Goal: Task Accomplishment & Management: Complete application form

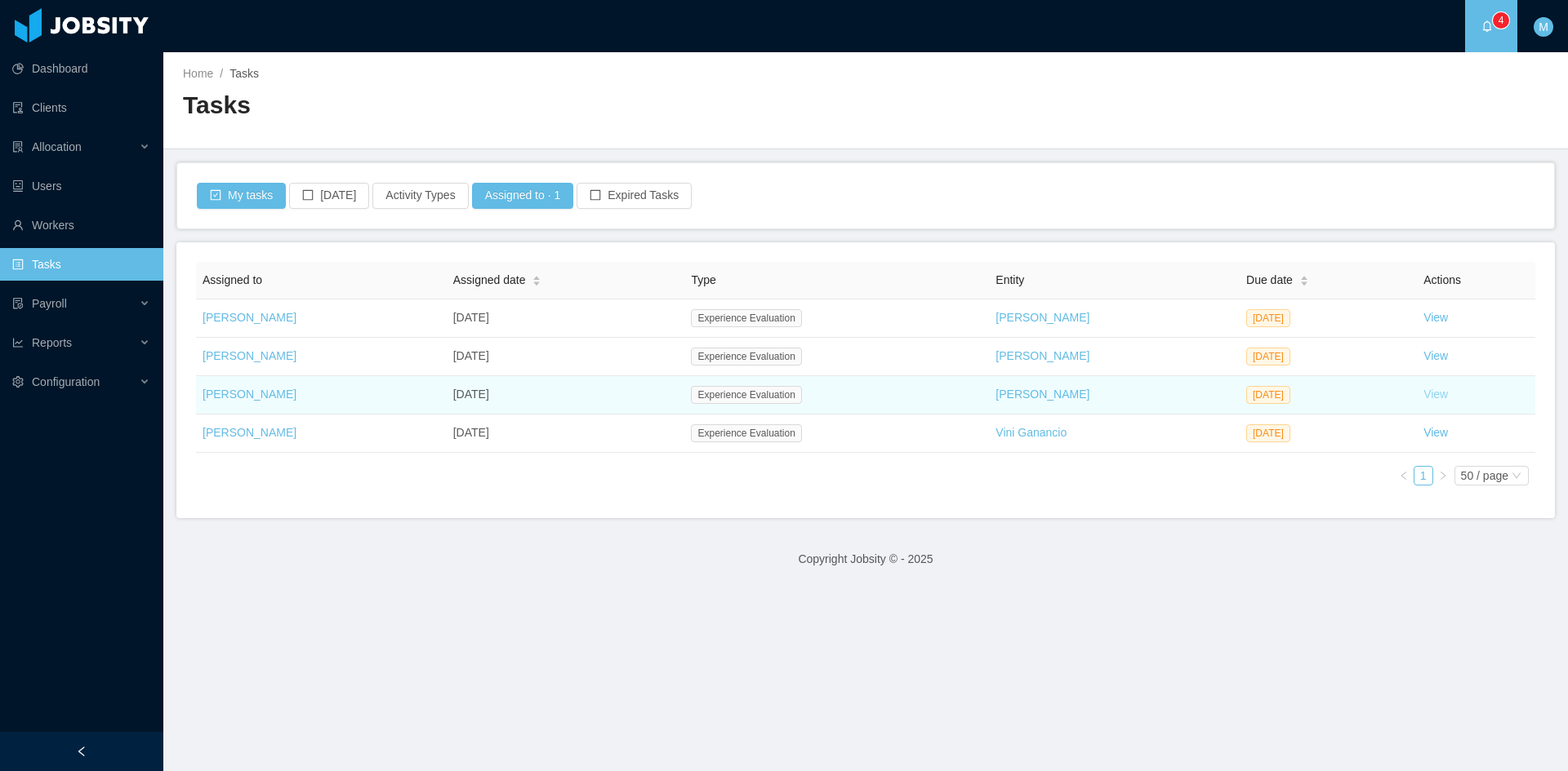
click at [1424, 398] on link "View" at bounding box center [1436, 393] width 24 height 13
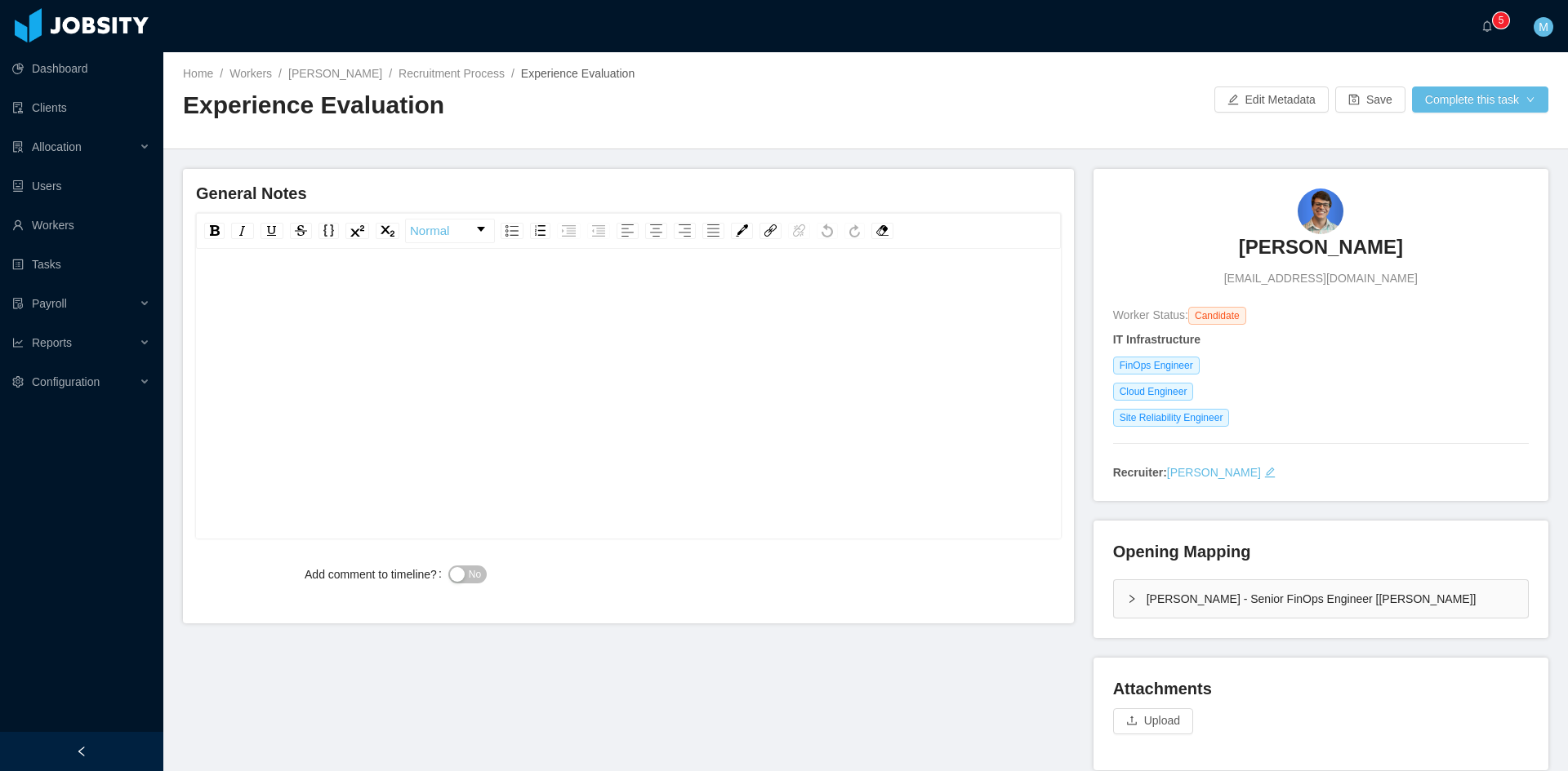
scroll to position [95, 0]
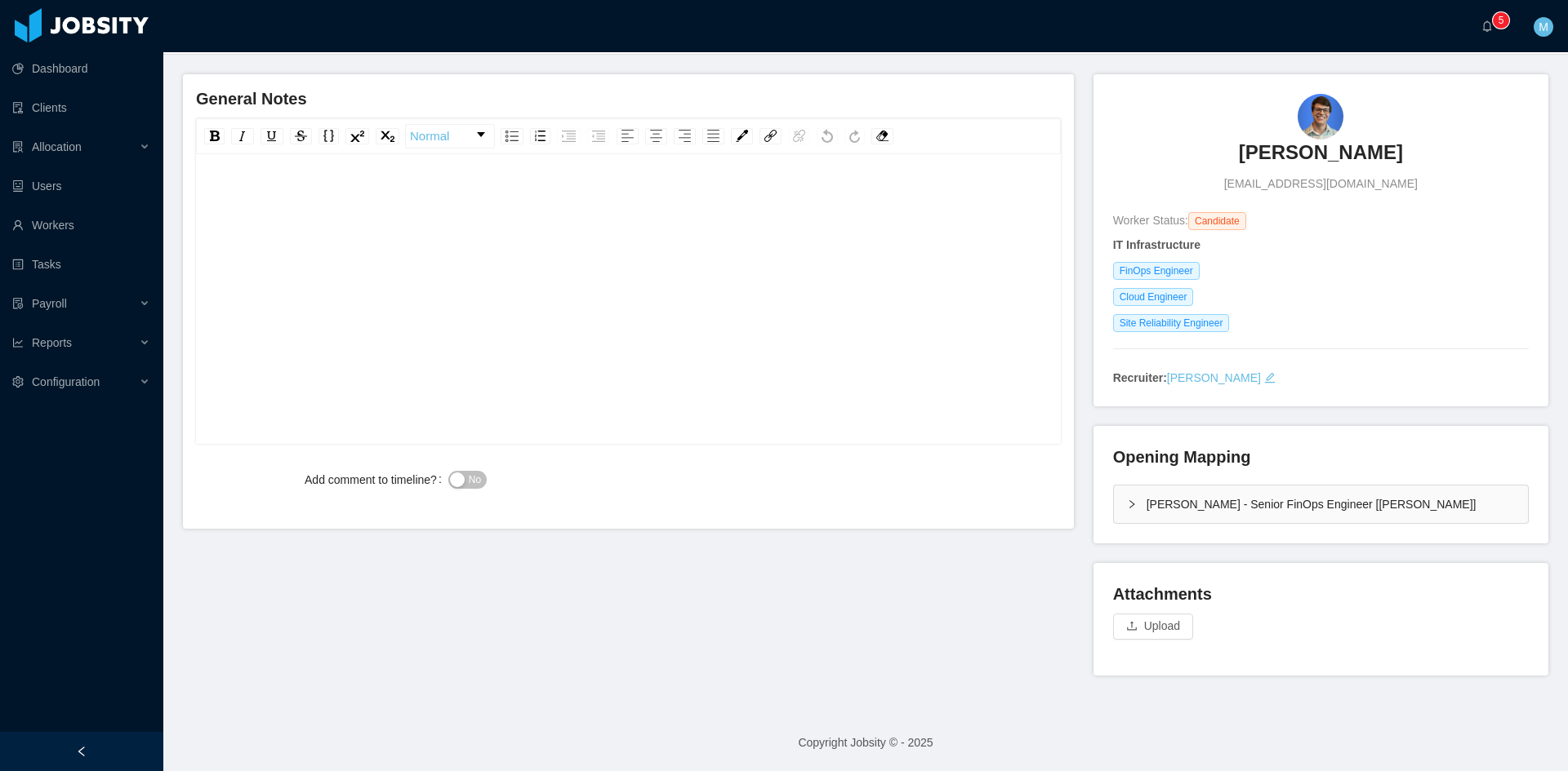
click at [365, 199] on div "rdw-editor" at bounding box center [629, 199] width 840 height 33
paste div "rdw-editor"
drag, startPoint x: 371, startPoint y: 196, endPoint x: 185, endPoint y: 194, distance: 186.0
click at [185, 194] on div "**********" at bounding box center [628, 302] width 891 height 455
click at [470, 471] on button "No" at bounding box center [467, 480] width 38 height 18
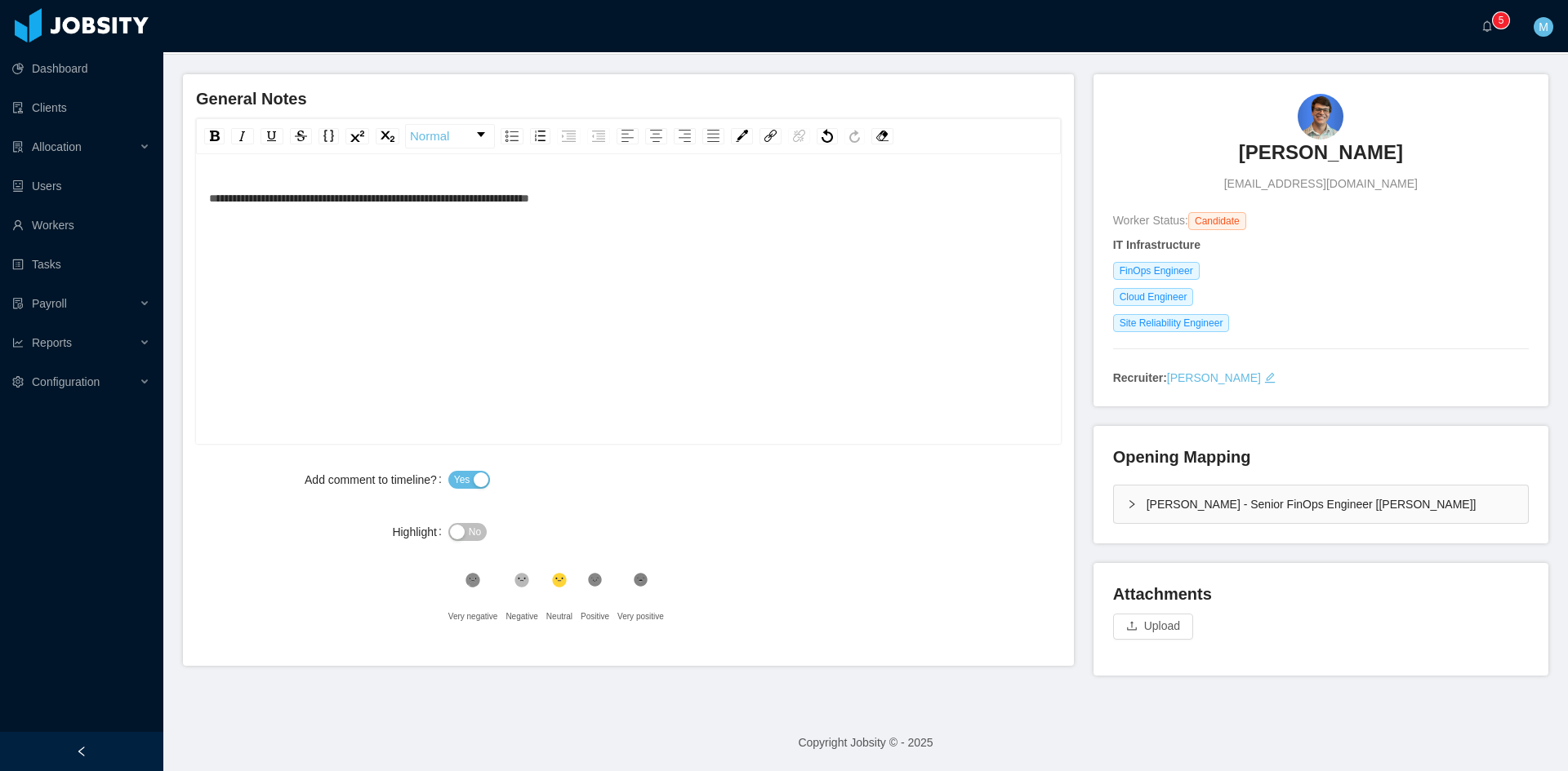
scroll to position [0, 0]
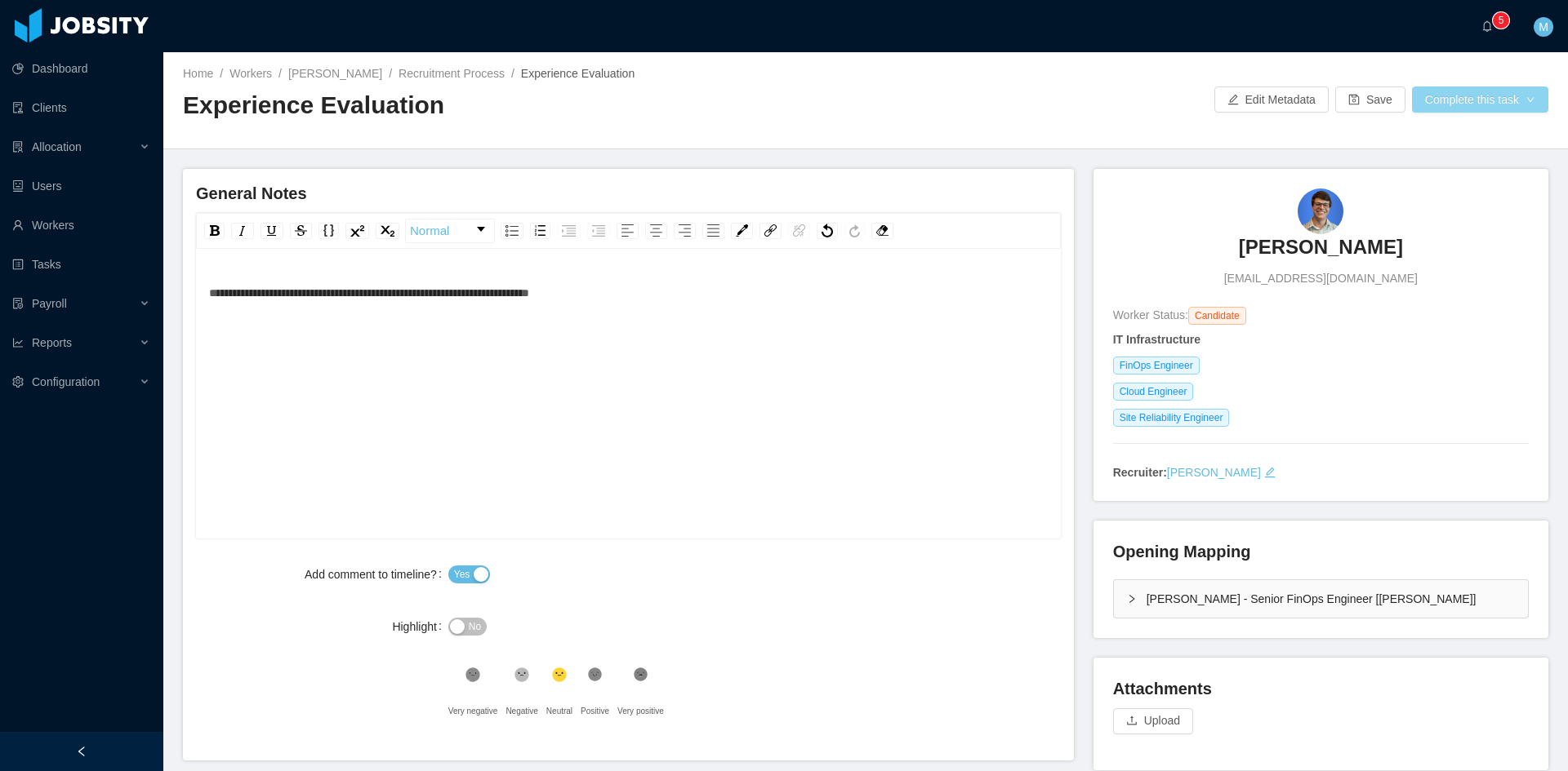
click at [1489, 95] on button "Complete this task" at bounding box center [1480, 99] width 137 height 26
click at [1456, 137] on button "Save Evaluation" at bounding box center [1469, 137] width 126 height 26
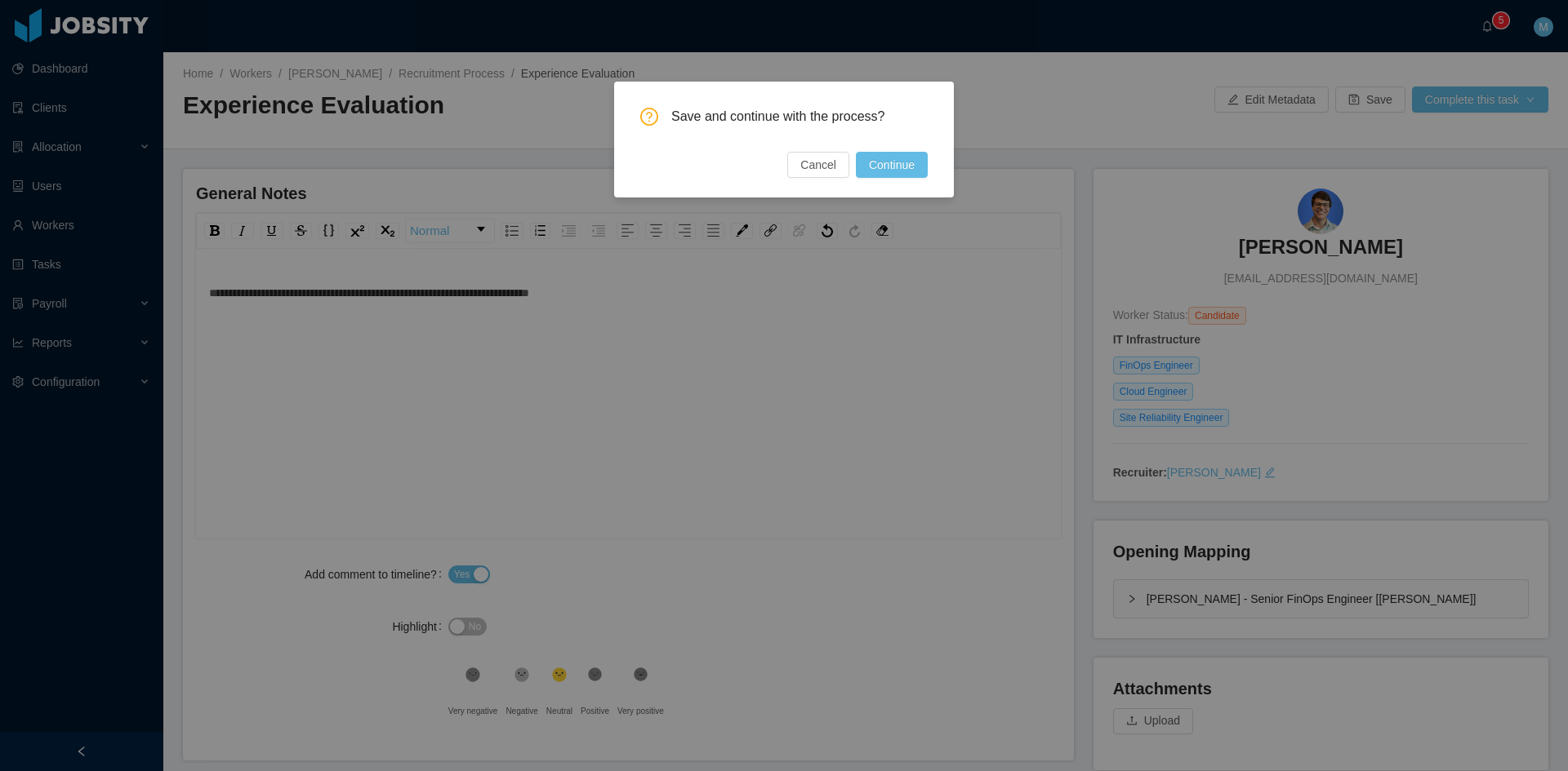
click at [909, 168] on button "Continue" at bounding box center [891, 165] width 72 height 26
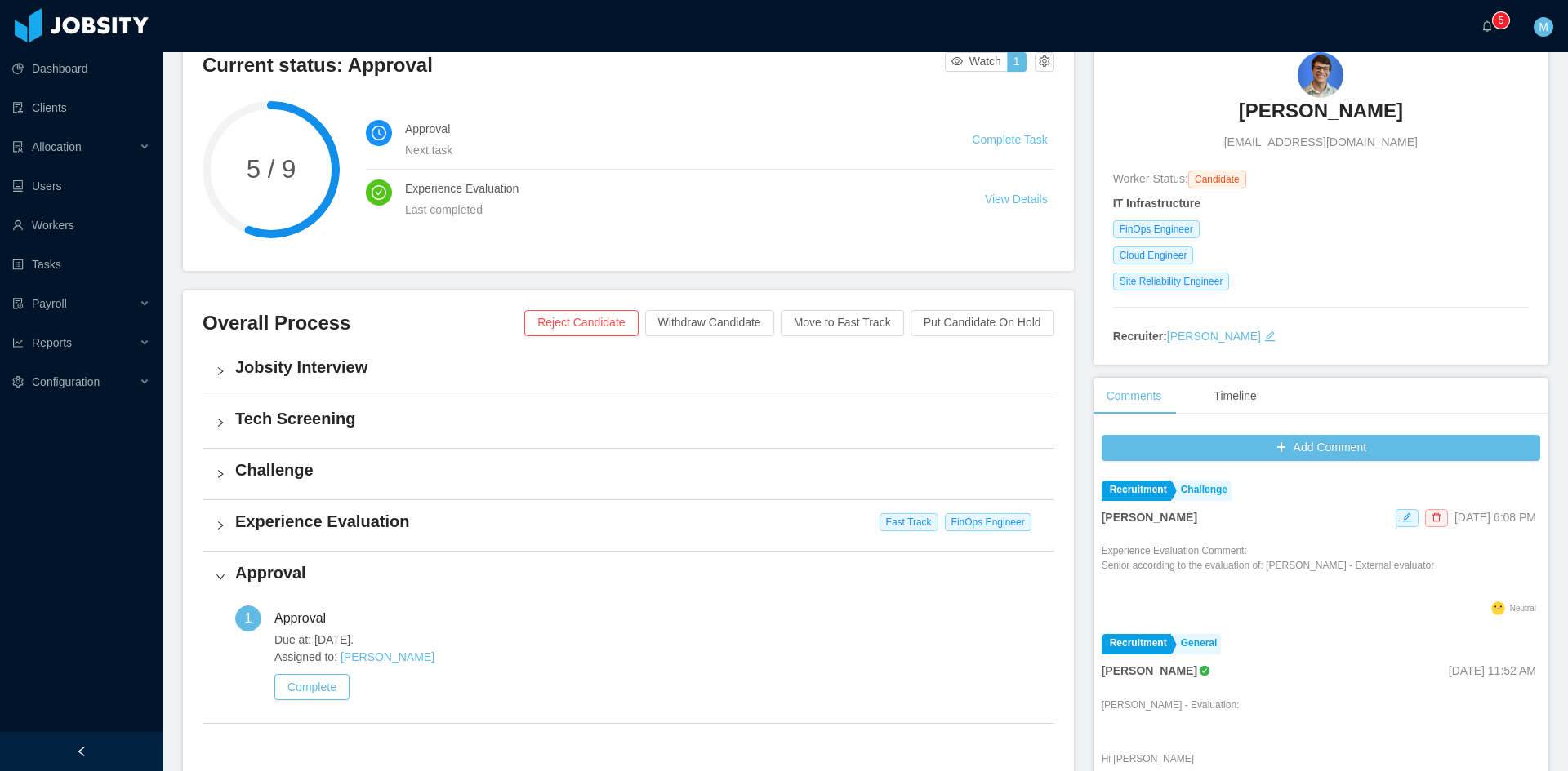
scroll to position [271, 0]
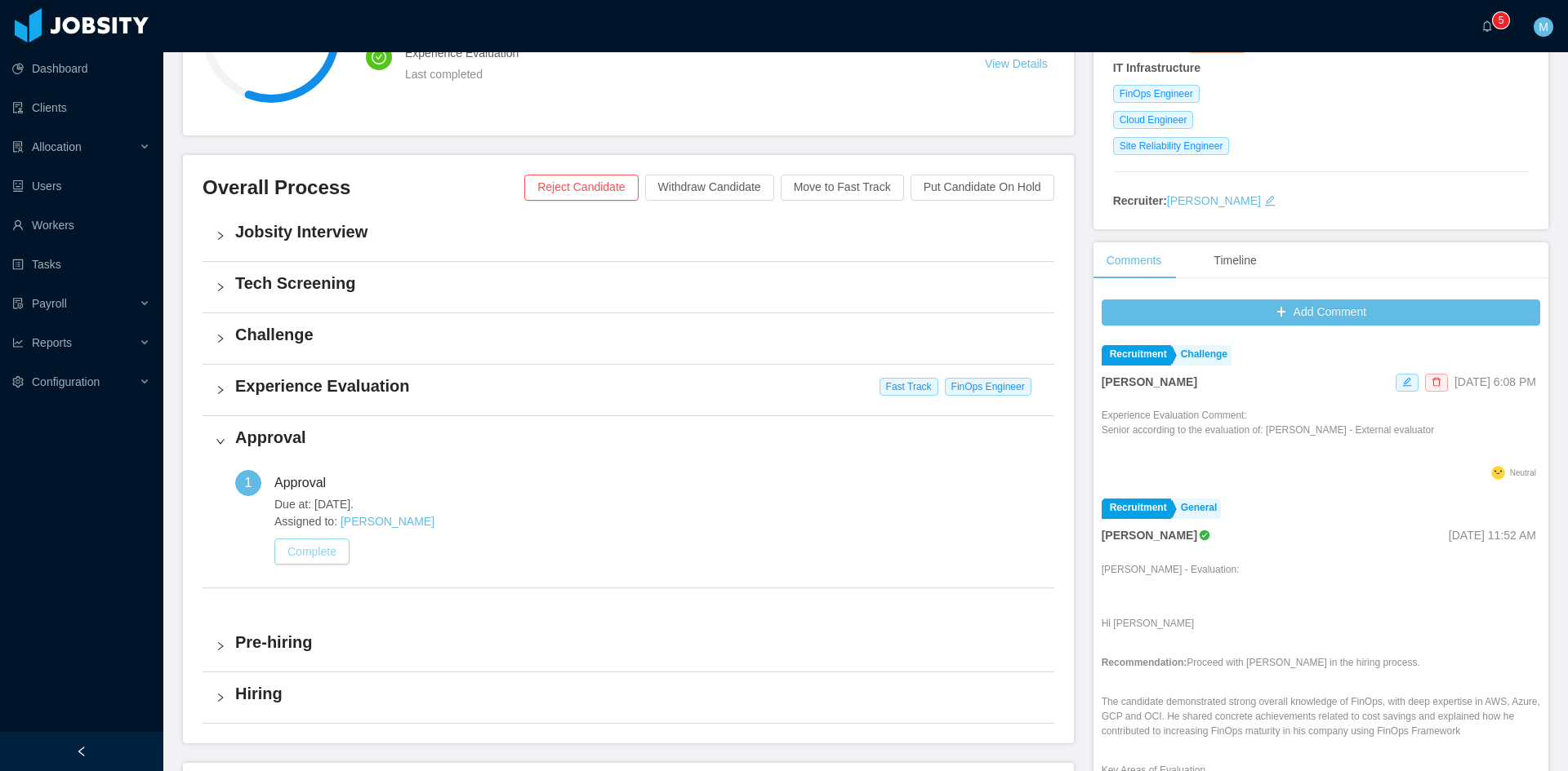
click at [323, 548] on button "Complete" at bounding box center [311, 551] width 75 height 26
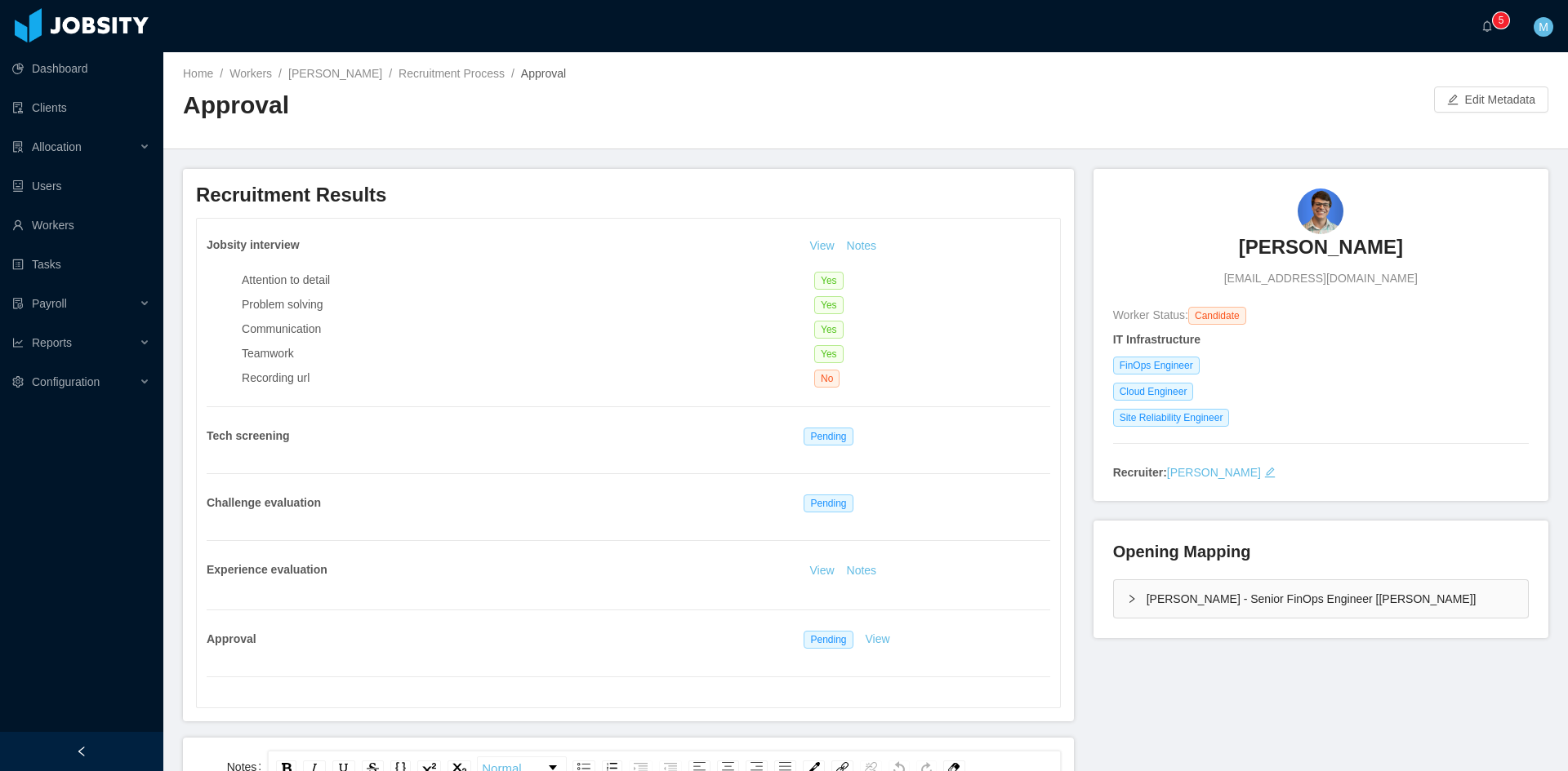
scroll to position [137, 0]
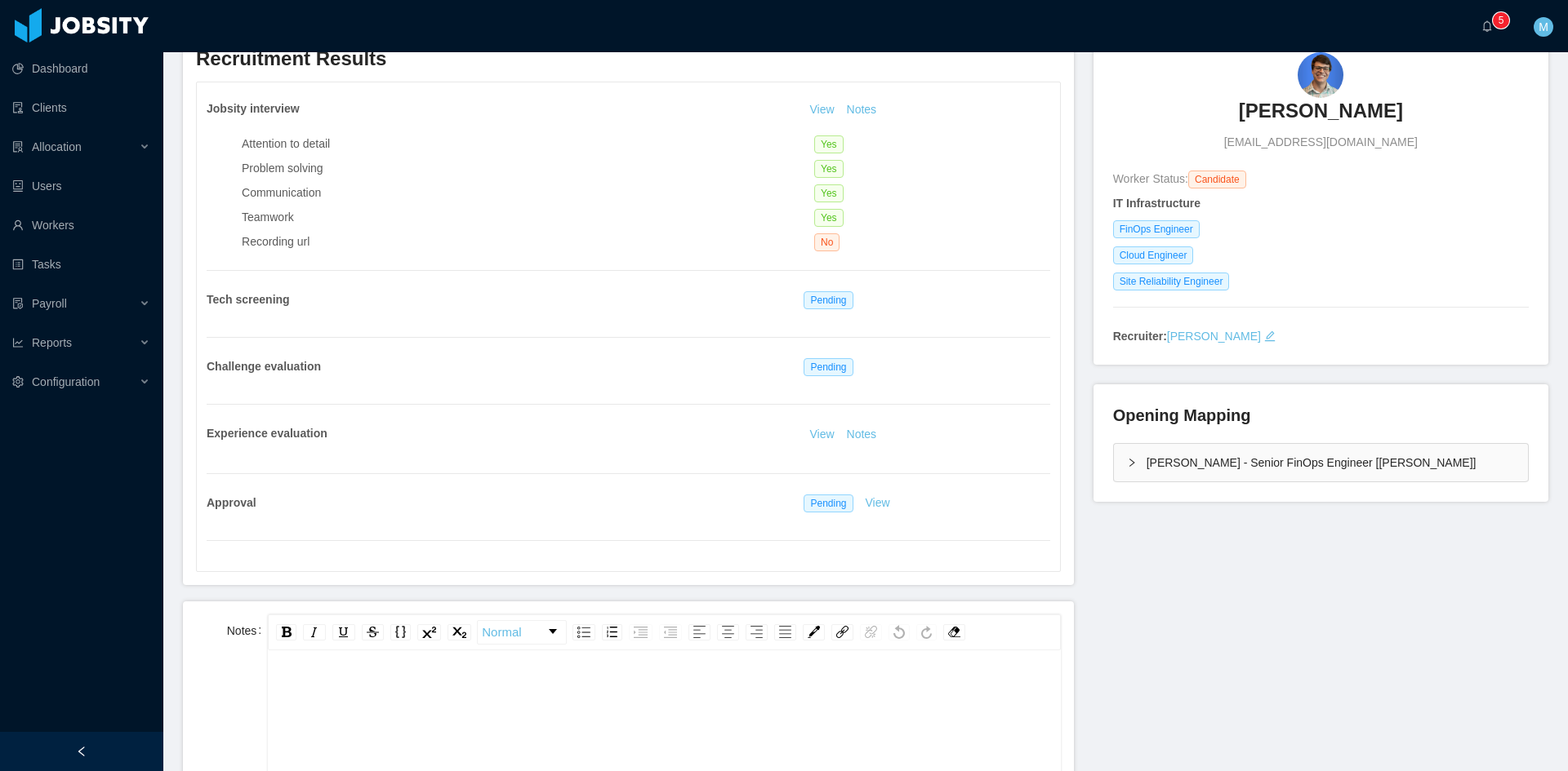
click at [439, 692] on div "rdw-editor" at bounding box center [664, 695] width 767 height 33
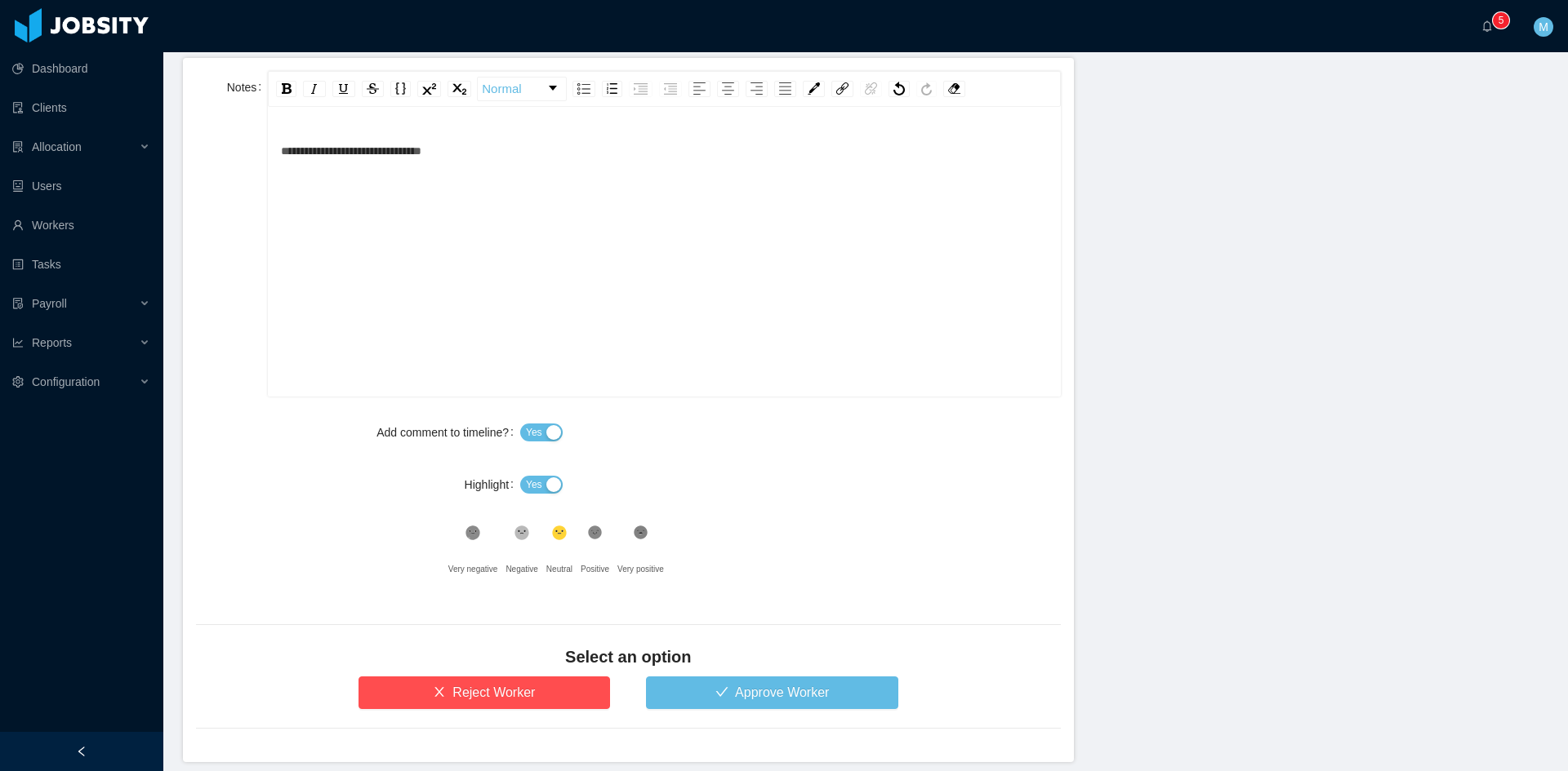
scroll to position [747, 0]
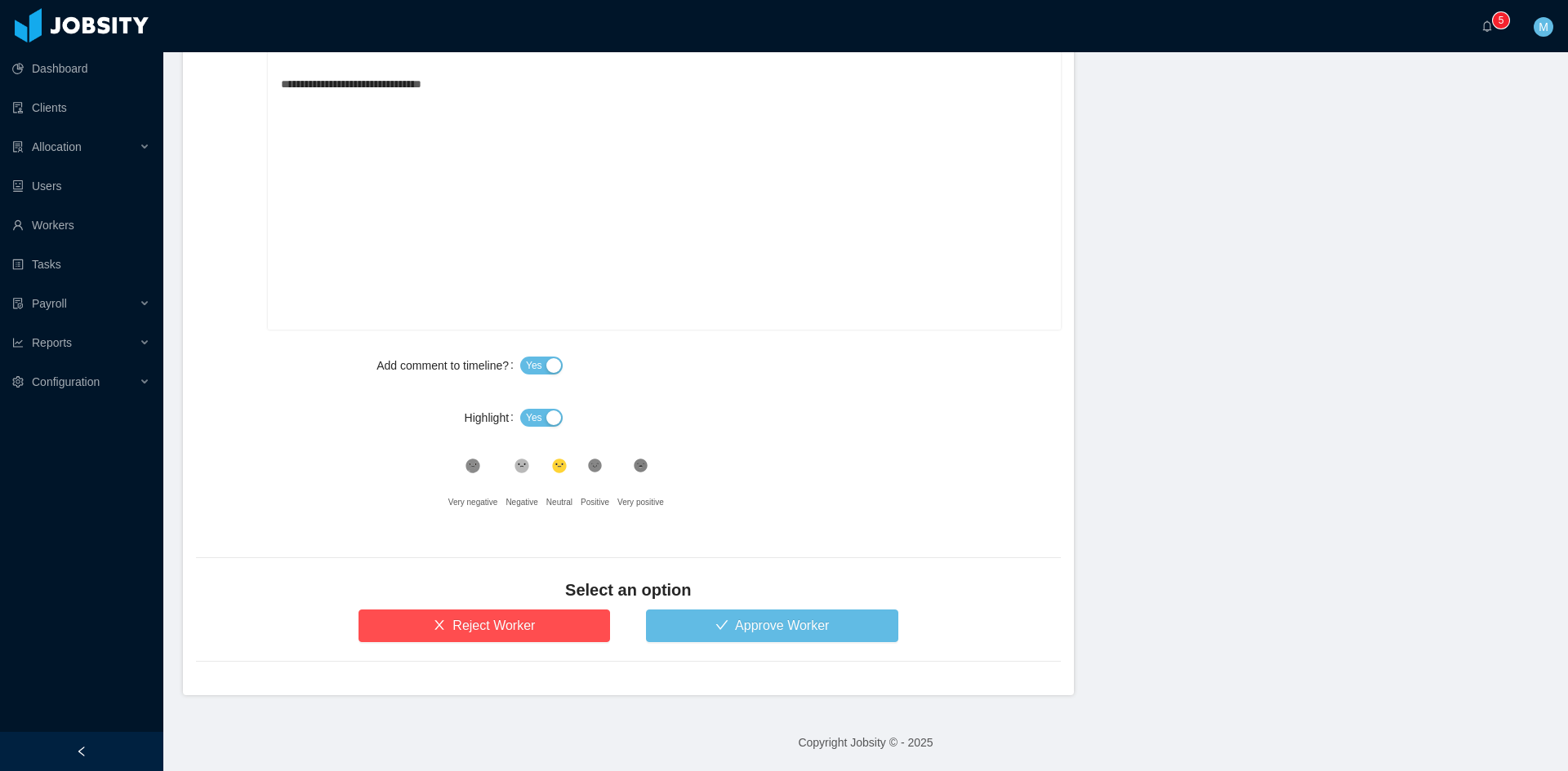
click at [544, 421] on button "Yes" at bounding box center [541, 417] width 42 height 18
click at [703, 628] on button "Approve Worker" at bounding box center [772, 626] width 253 height 33
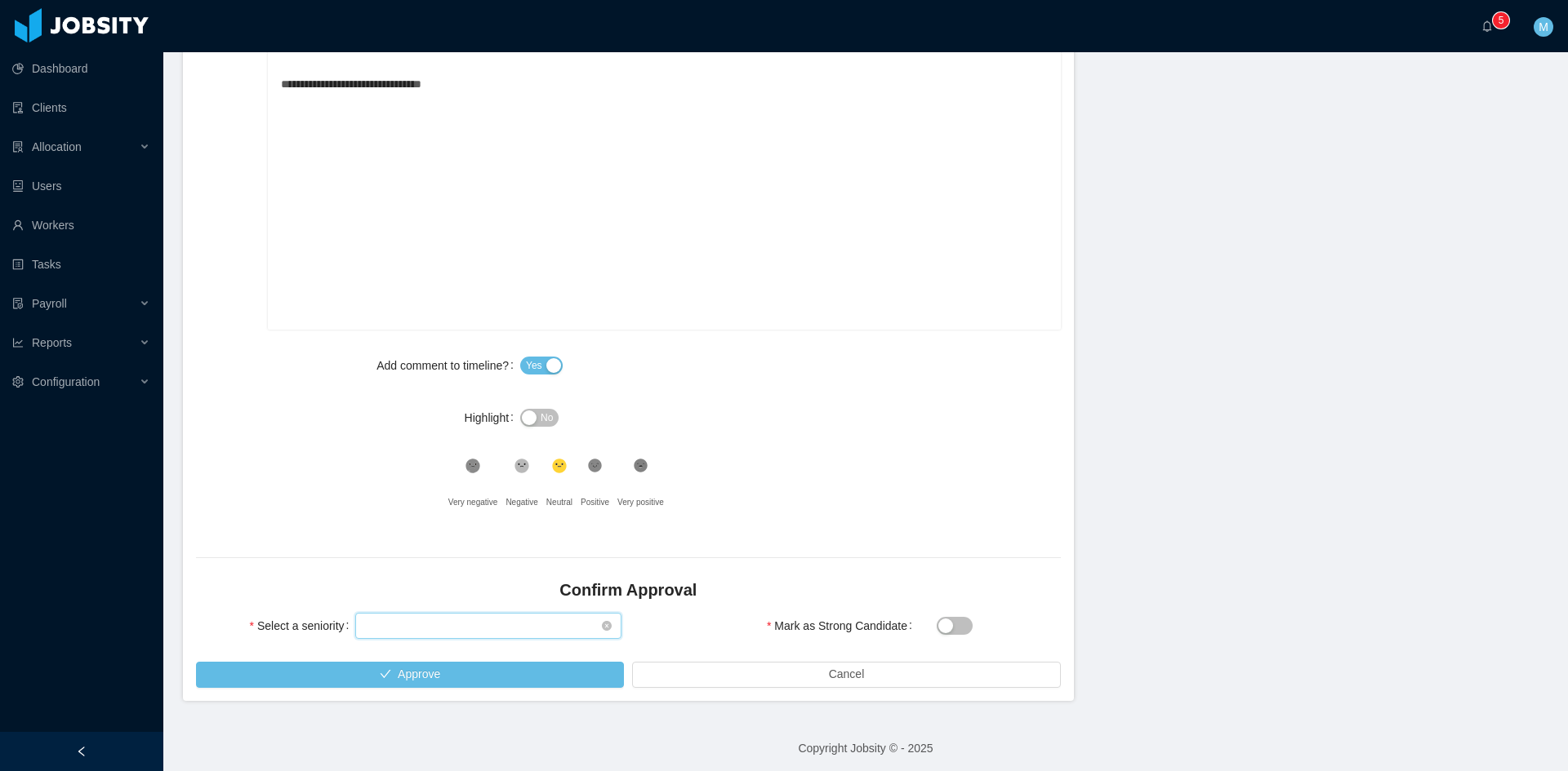
drag, startPoint x: 500, startPoint y: 622, endPoint x: 487, endPoint y: 620, distance: 13.2
click at [500, 621] on div "Select seniority" at bounding box center [483, 626] width 236 height 24
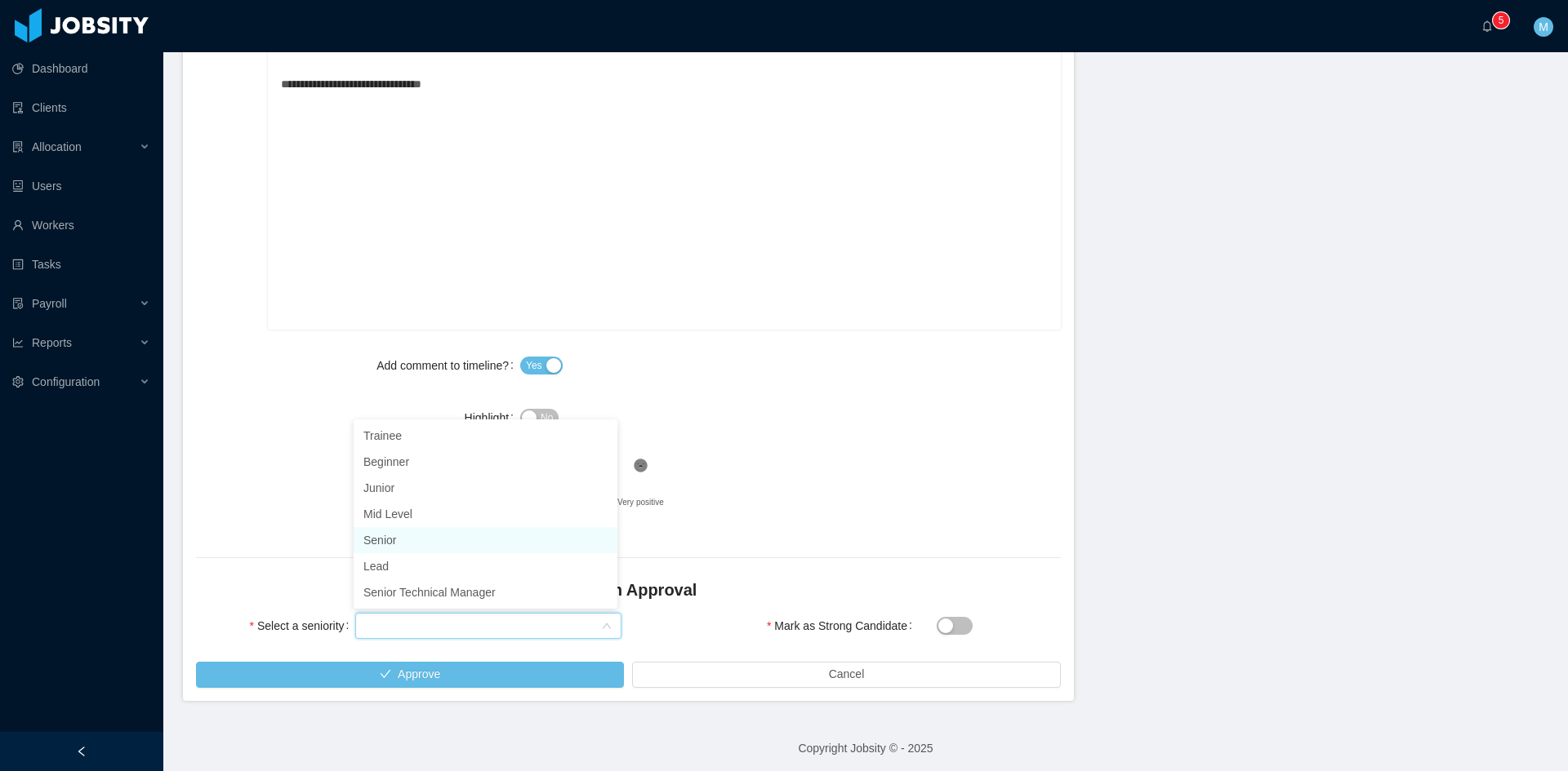
drag, startPoint x: 401, startPoint y: 539, endPoint x: 402, endPoint y: 566, distance: 27.0
click at [401, 538] on li "Senior" at bounding box center [485, 540] width 264 height 26
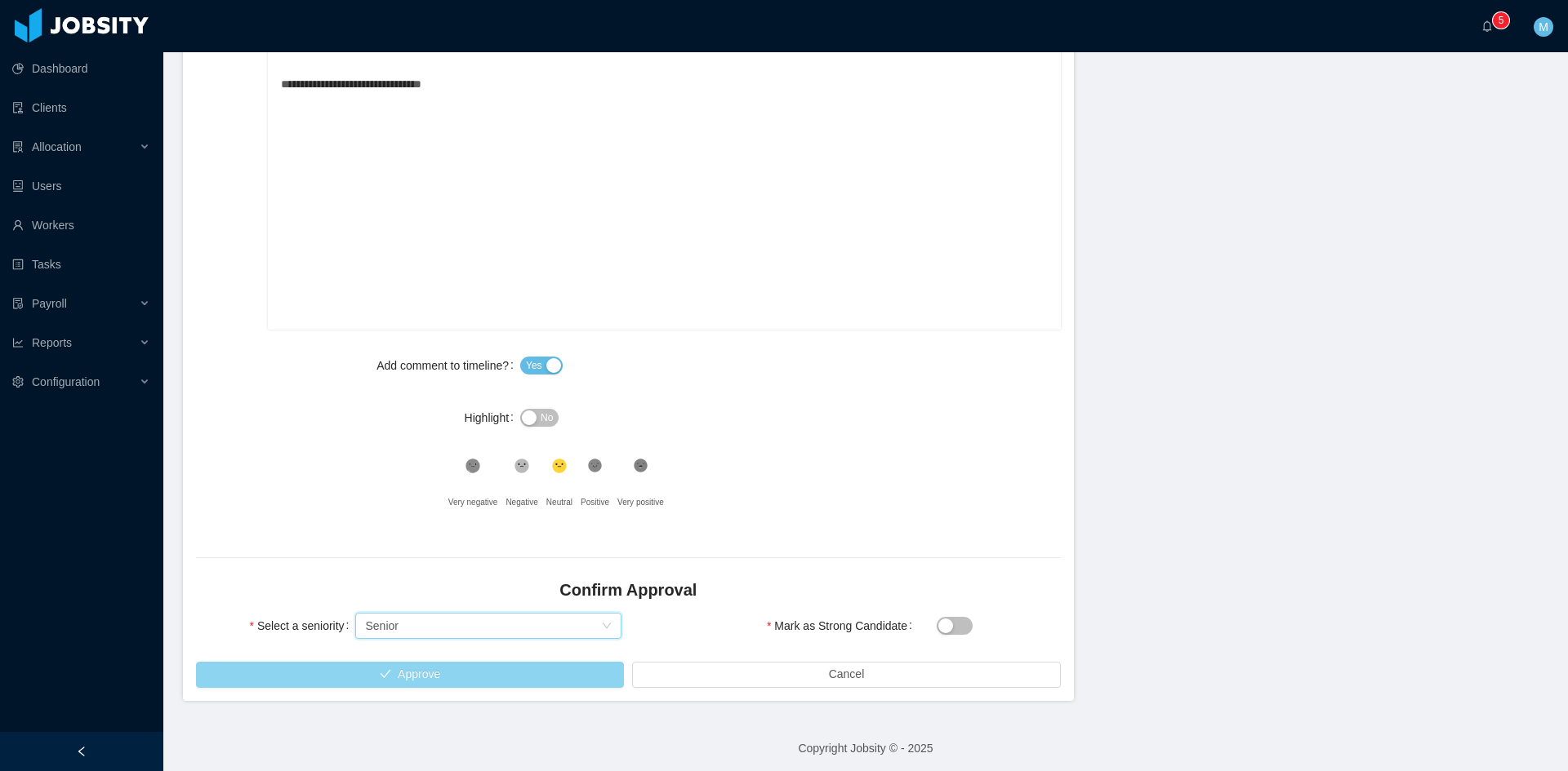
click at [427, 677] on button "Approve" at bounding box center [410, 675] width 428 height 26
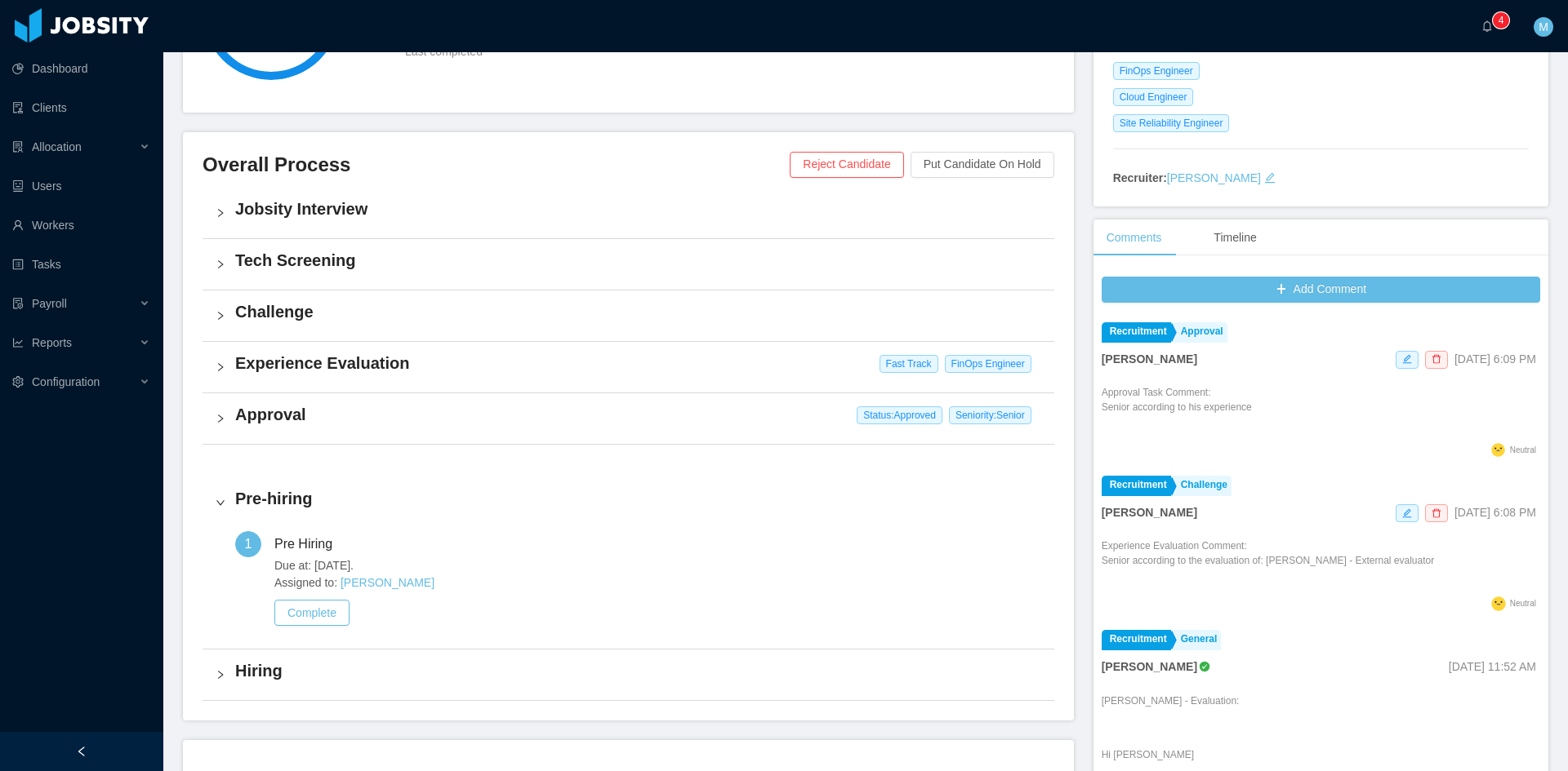
scroll to position [339, 0]
